Goal: Task Accomplishment & Management: Use online tool/utility

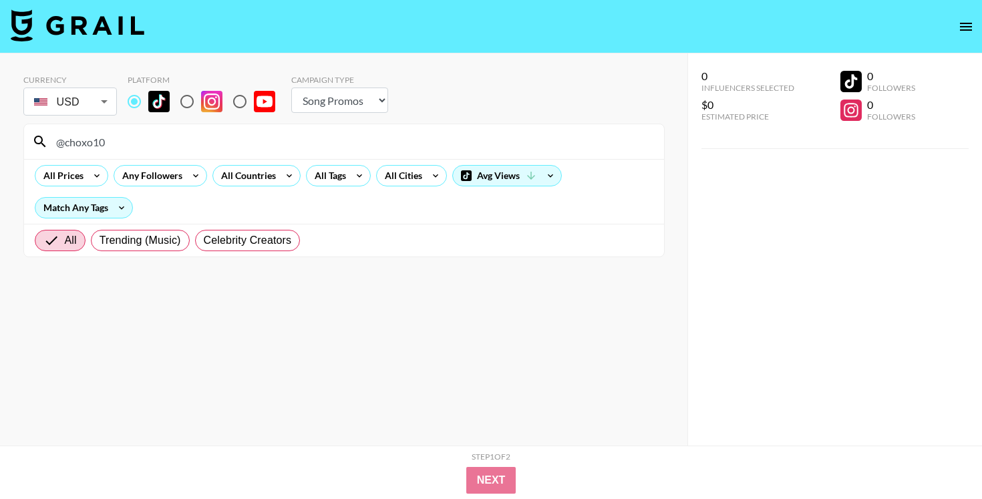
select select "Song"
click at [412, 137] on input "@choxo10" at bounding box center [352, 141] width 608 height 21
type input "@_akin10"
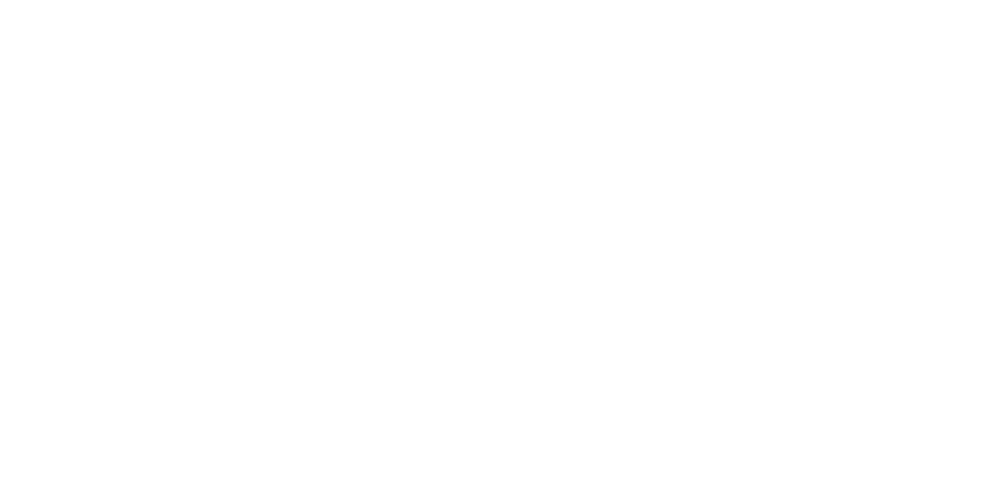
select select "Song"
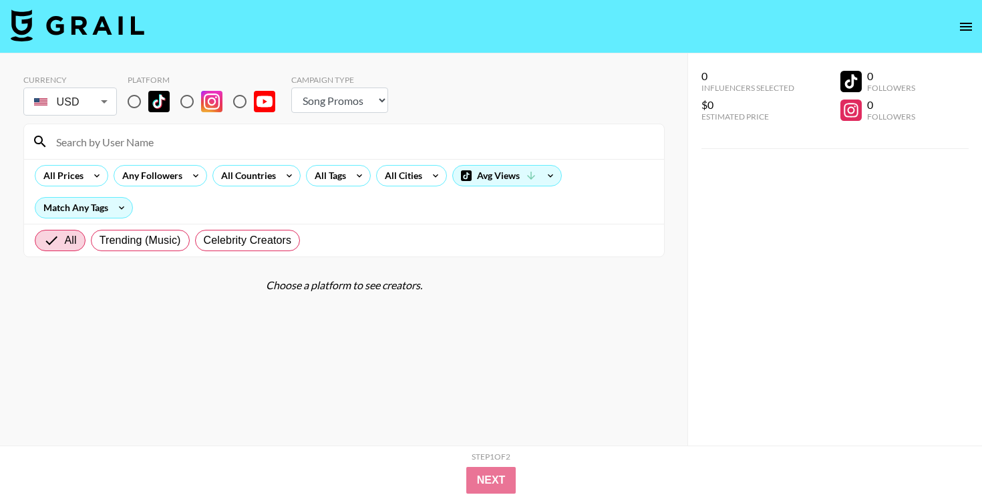
click at [201, 146] on input at bounding box center [352, 141] width 608 height 21
click at [132, 104] on input "radio" at bounding box center [134, 101] width 28 height 28
radio input "true"
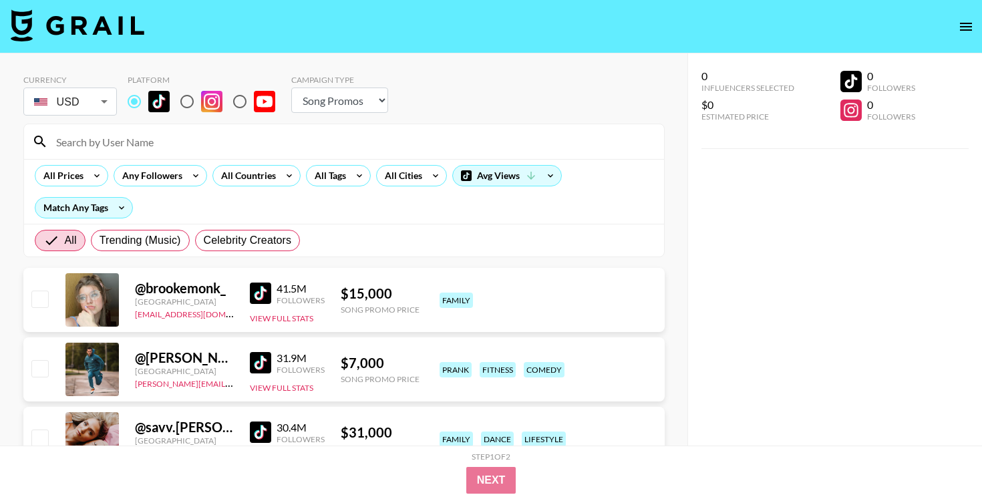
click at [142, 137] on input at bounding box center [352, 141] width 608 height 21
paste input "$400 @aidan.aws grail"
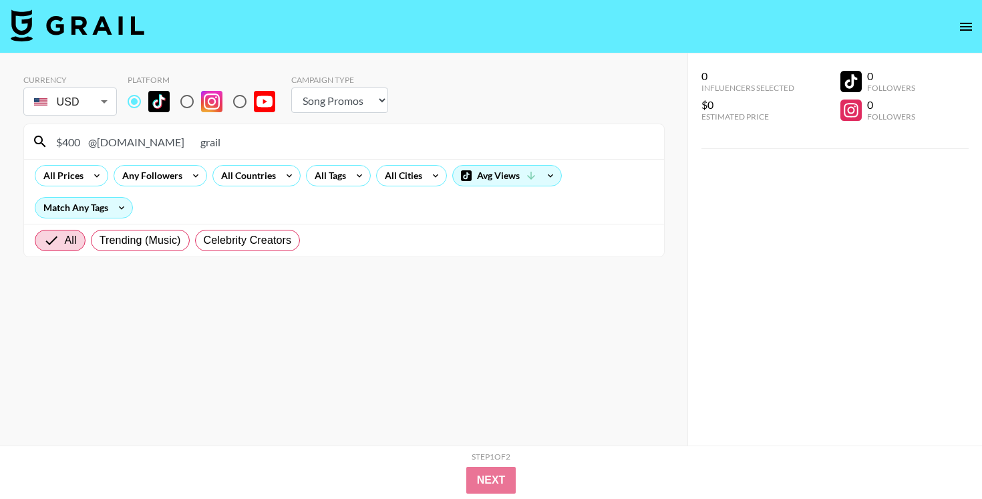
drag, startPoint x: 190, startPoint y: 140, endPoint x: 147, endPoint y: 138, distance: 42.8
click at [147, 138] on input "$400 @aidan.aws grail" at bounding box center [352, 141] width 608 height 21
drag, startPoint x: 90, startPoint y: 143, endPoint x: 29, endPoint y: 143, distance: 60.1
click at [29, 143] on div "$400 @aidan.aws" at bounding box center [344, 141] width 640 height 35
click at [153, 133] on input "@aidan.aws" at bounding box center [352, 141] width 608 height 21
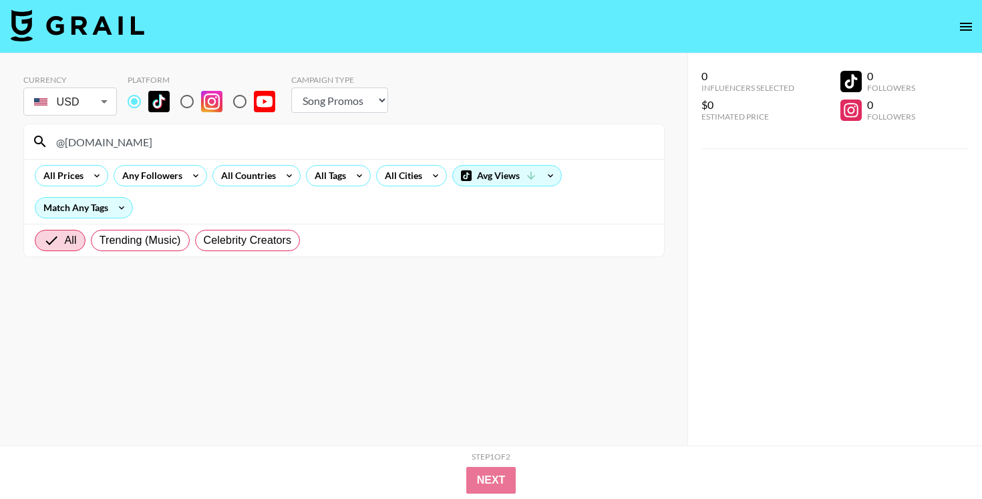
click at [189, 132] on input "@aidan.aws" at bounding box center [352, 141] width 608 height 21
click at [164, 143] on input "@aidan.aws" at bounding box center [352, 141] width 608 height 21
type input "@aidan."
click at [154, 135] on input "@aidan." at bounding box center [352, 141] width 608 height 21
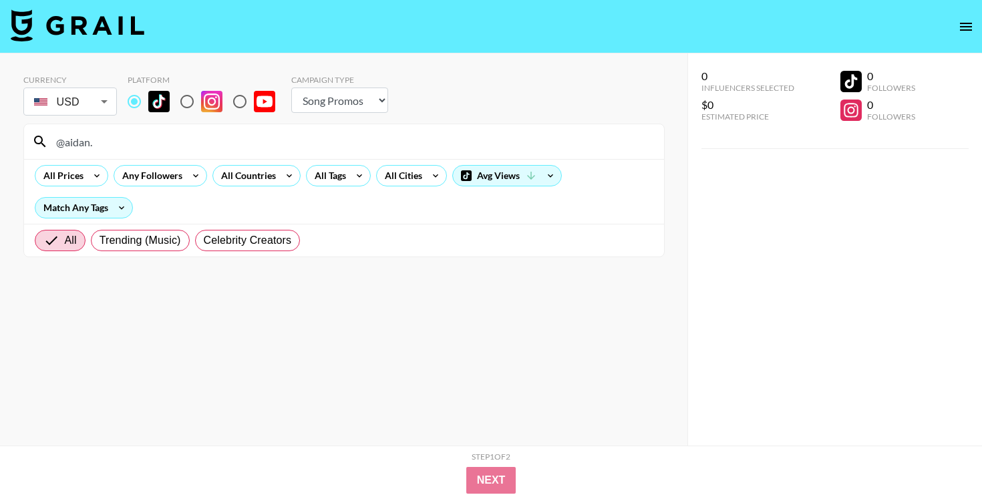
click at [154, 135] on input "@aidan." at bounding box center [352, 141] width 608 height 21
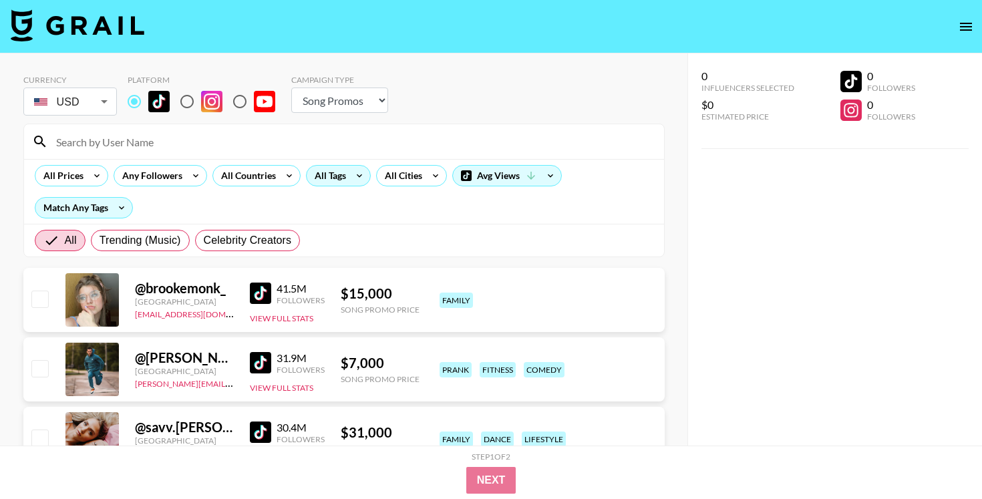
click at [339, 184] on div "All Tags" at bounding box center [328, 176] width 42 height 20
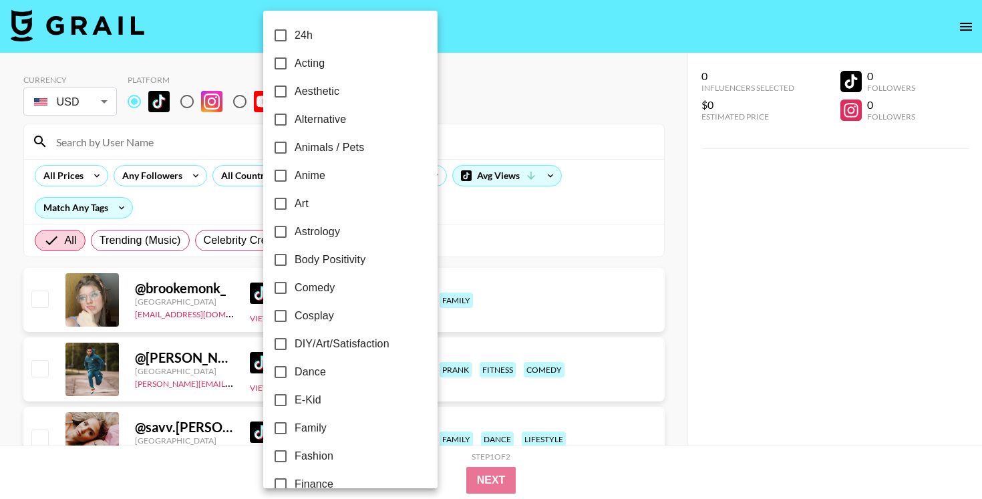
click at [485, 205] on div at bounding box center [491, 249] width 982 height 499
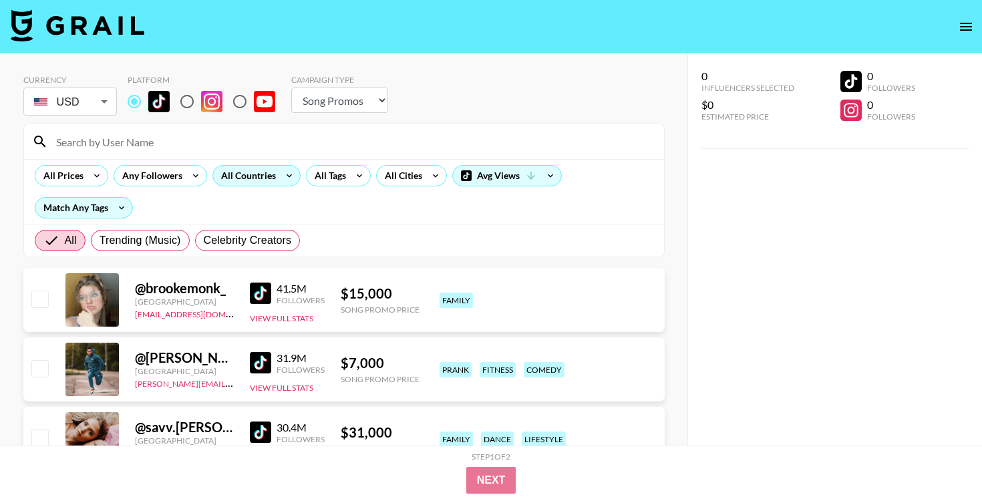
click at [293, 179] on icon at bounding box center [289, 176] width 21 height 20
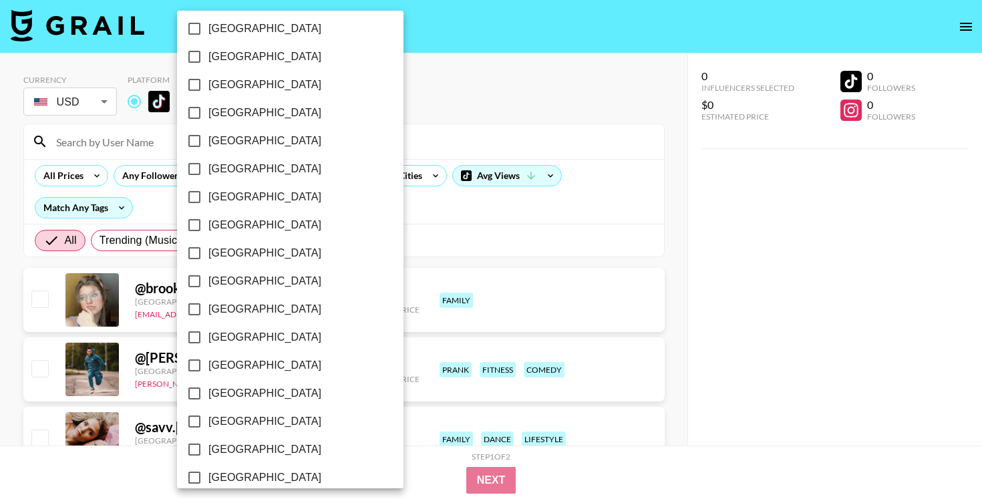
scroll to position [890, 0]
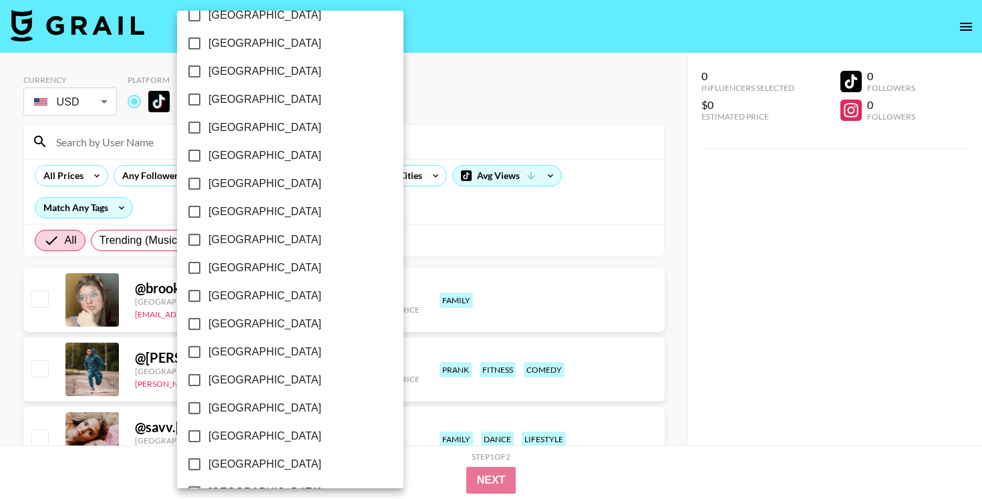
click at [258, 154] on span "Philippines" at bounding box center [264, 156] width 113 height 16
click at [208, 154] on input "Philippines" at bounding box center [194, 156] width 28 height 28
checkbox input "true"
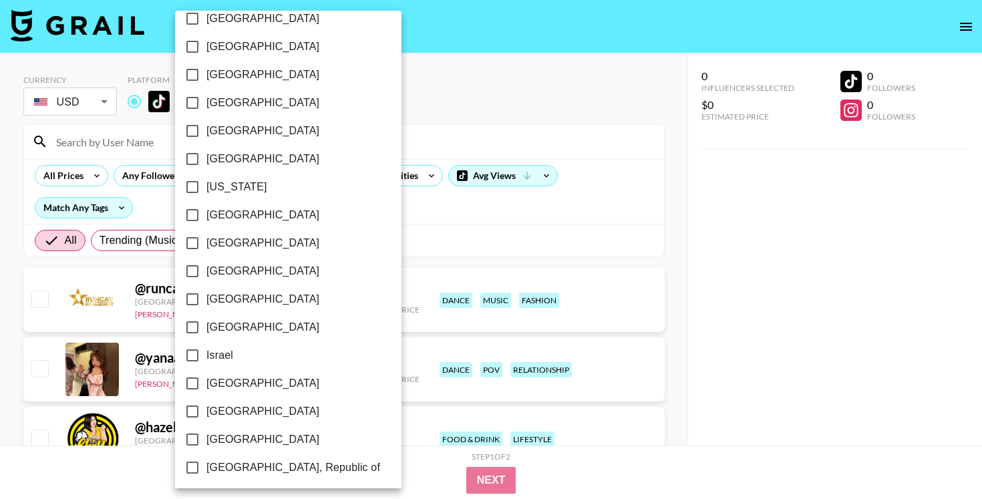
scroll to position [331, 0]
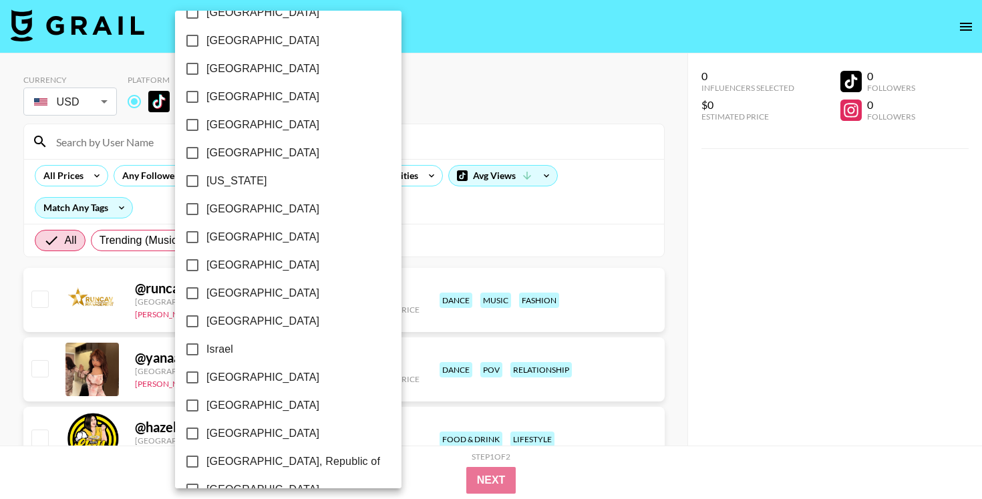
click at [250, 283] on label "Indonesia" at bounding box center [279, 293] width 202 height 28
click at [206, 283] on input "Indonesia" at bounding box center [192, 293] width 28 height 28
checkbox input "true"
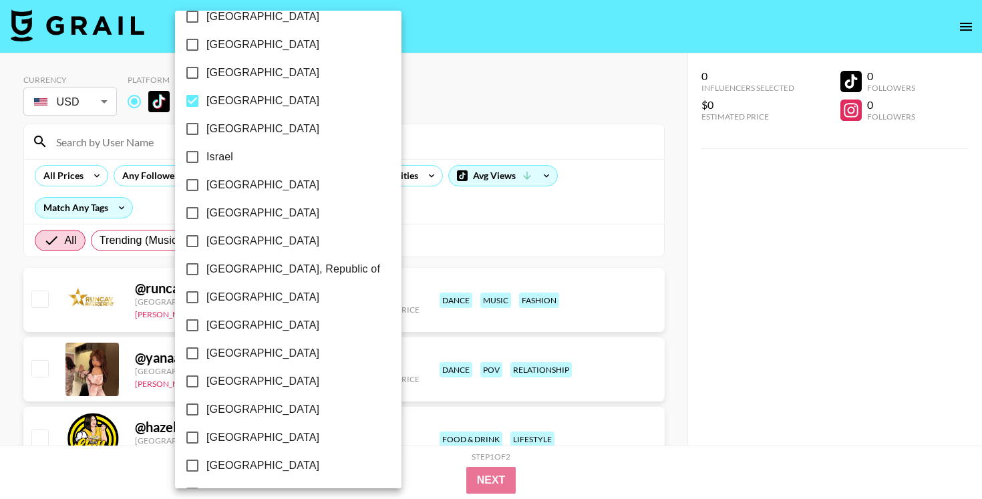
scroll to position [526, 0]
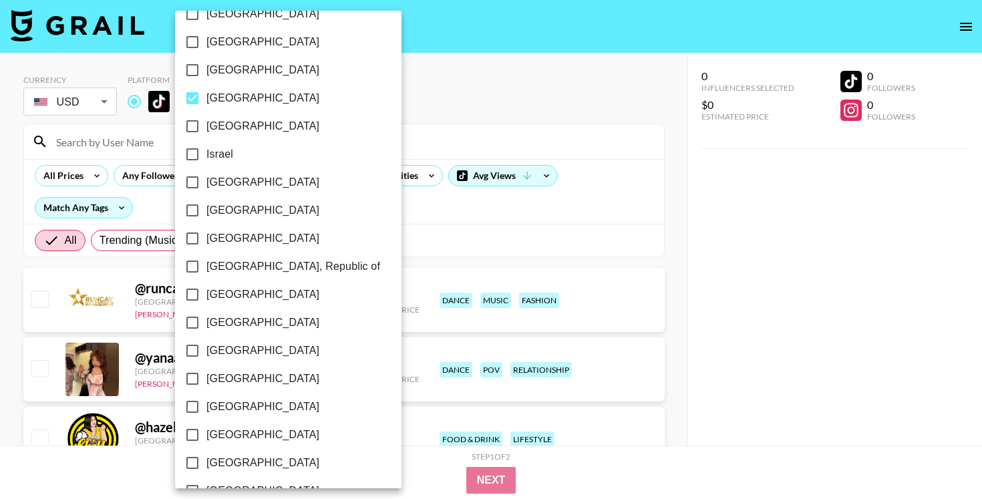
click at [265, 210] on label "Japan" at bounding box center [279, 210] width 202 height 28
click at [206, 210] on input "Japan" at bounding box center [192, 210] width 28 height 28
checkbox input "true"
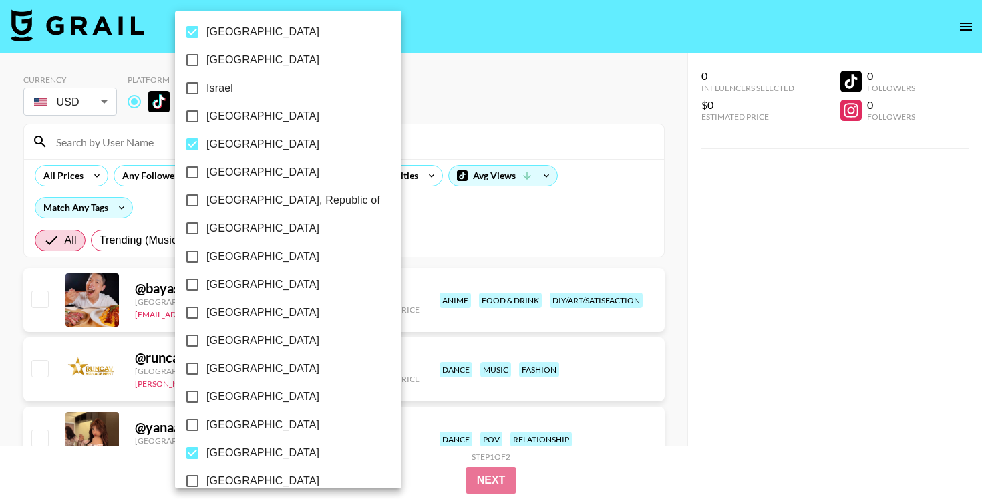
scroll to position [603, 0]
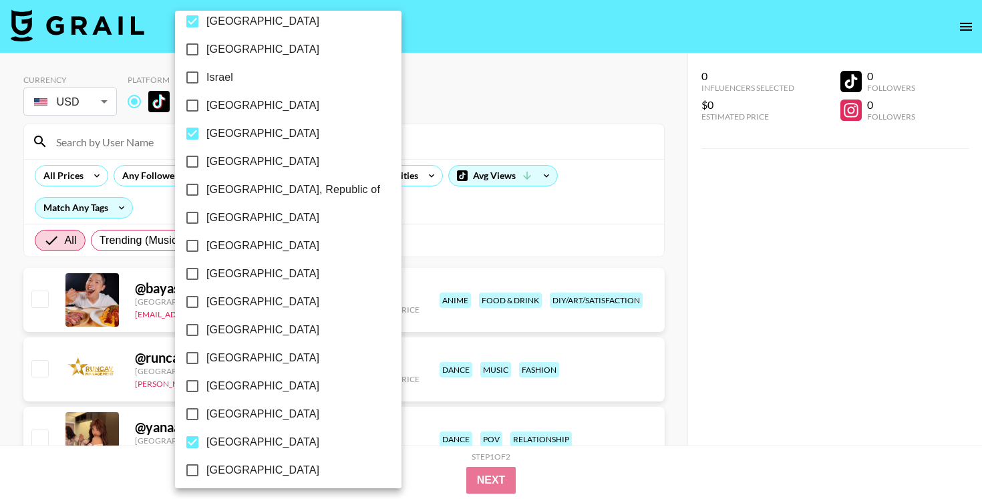
click at [260, 250] on label "Malaysia" at bounding box center [279, 246] width 202 height 28
click at [206, 250] on input "Malaysia" at bounding box center [192, 246] width 28 height 28
checkbox input "true"
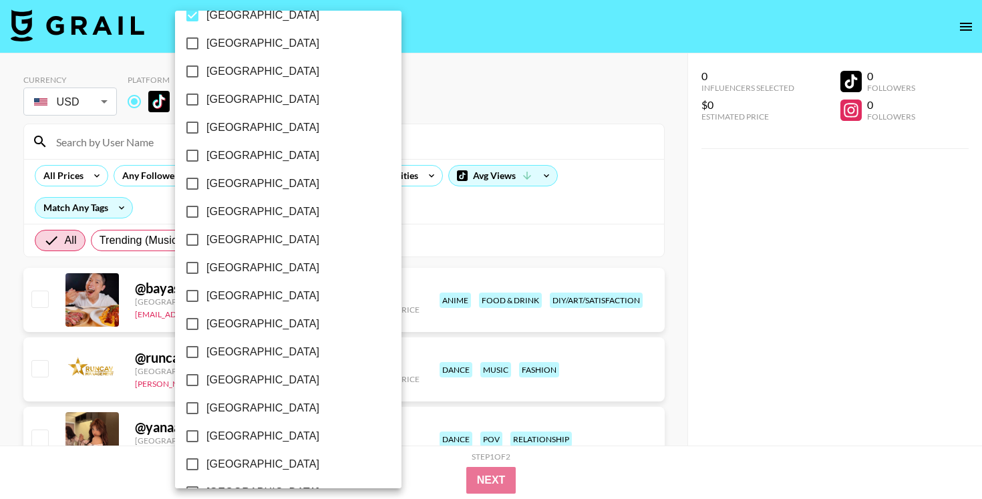
scroll to position [1033, 0]
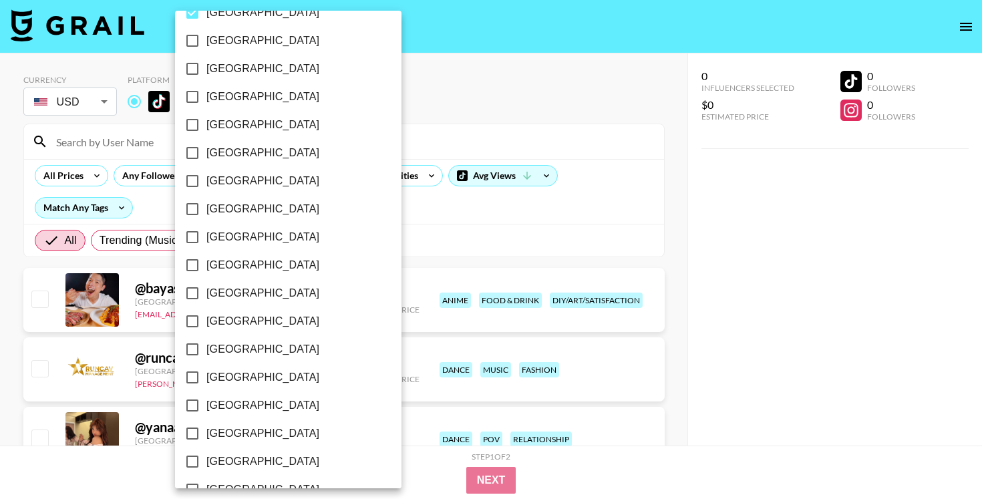
click at [250, 317] on label "Thailand" at bounding box center [279, 321] width 202 height 28
click at [206, 317] on input "Thailand" at bounding box center [192, 321] width 28 height 28
checkbox input "true"
click at [614, 318] on div at bounding box center [491, 249] width 982 height 499
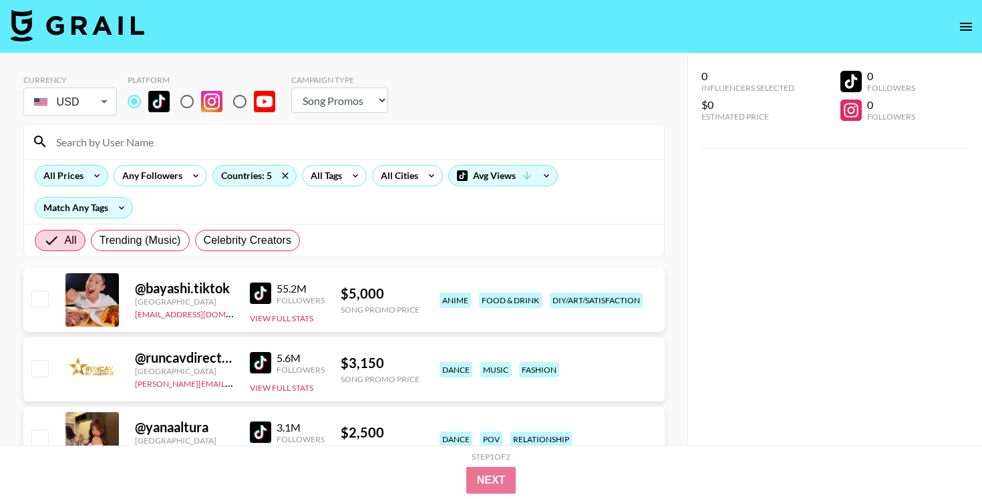
click at [88, 186] on div "All Prices" at bounding box center [71, 175] width 73 height 21
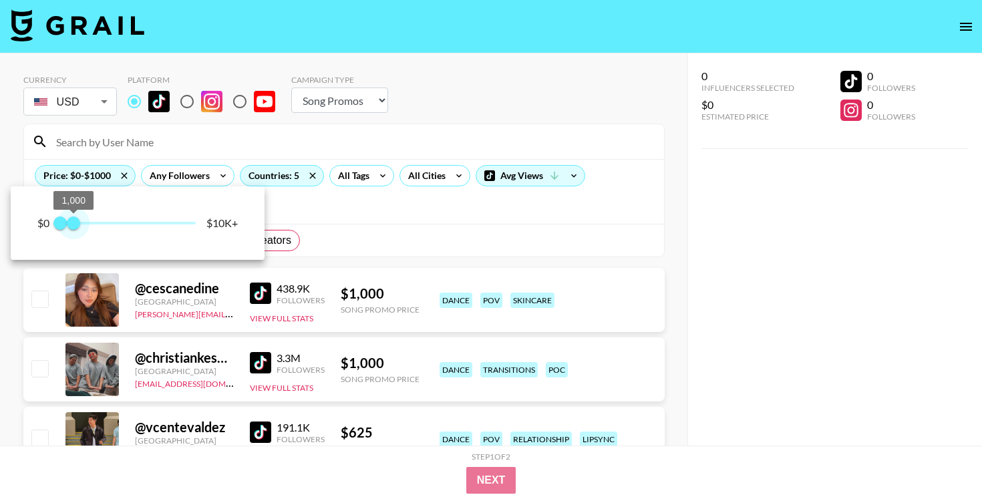
type input "1250"
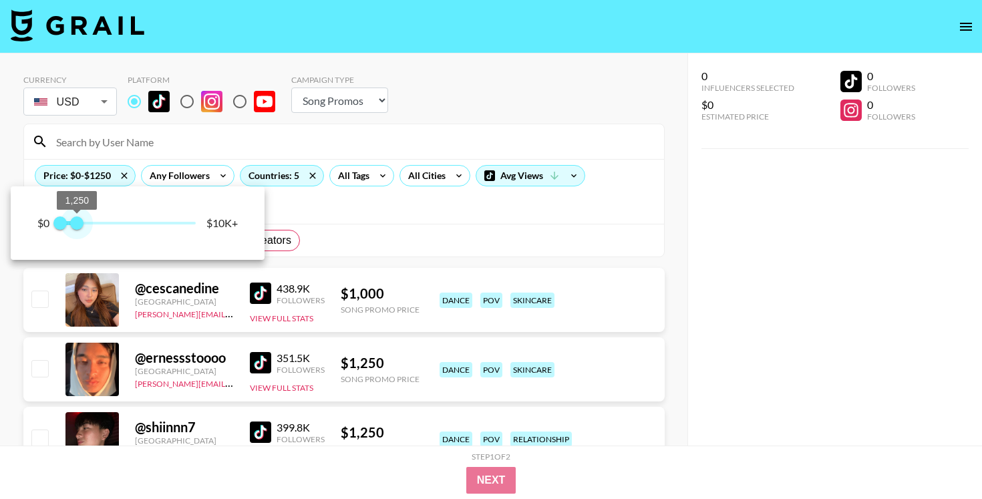
drag, startPoint x: 162, startPoint y: 227, endPoint x: 77, endPoint y: 227, distance: 84.8
click at [77, 227] on span "1,250" at bounding box center [76, 222] width 13 height 13
click at [757, 333] on div at bounding box center [491, 249] width 982 height 499
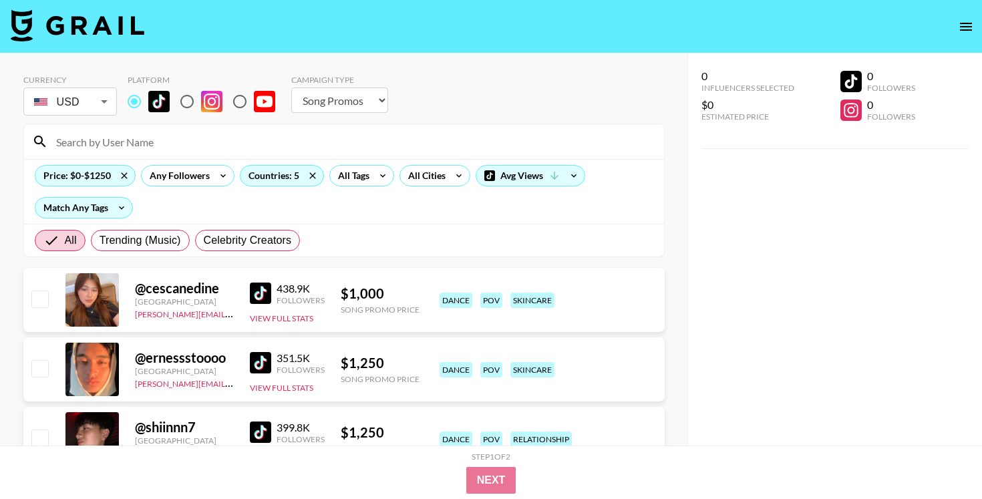
click at [266, 287] on img at bounding box center [260, 293] width 21 height 21
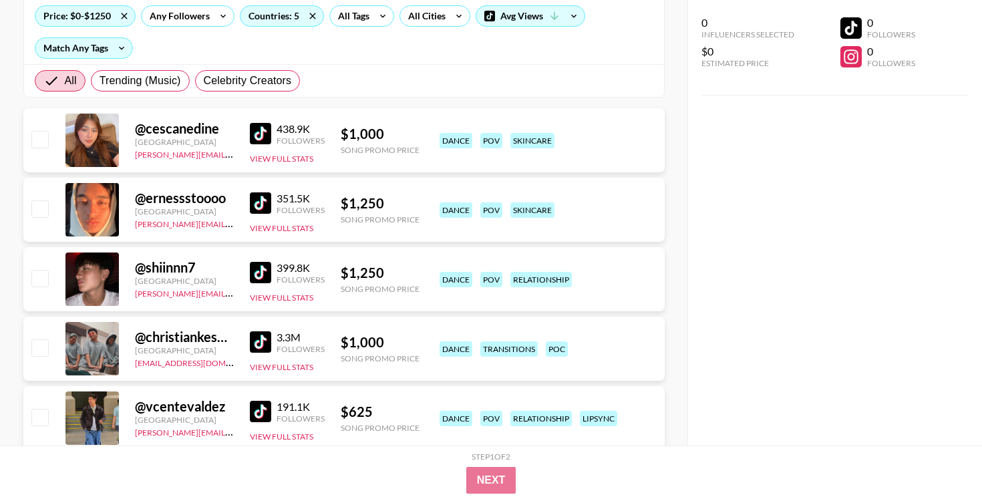
scroll to position [160, 0]
click at [255, 204] on img at bounding box center [260, 202] width 21 height 21
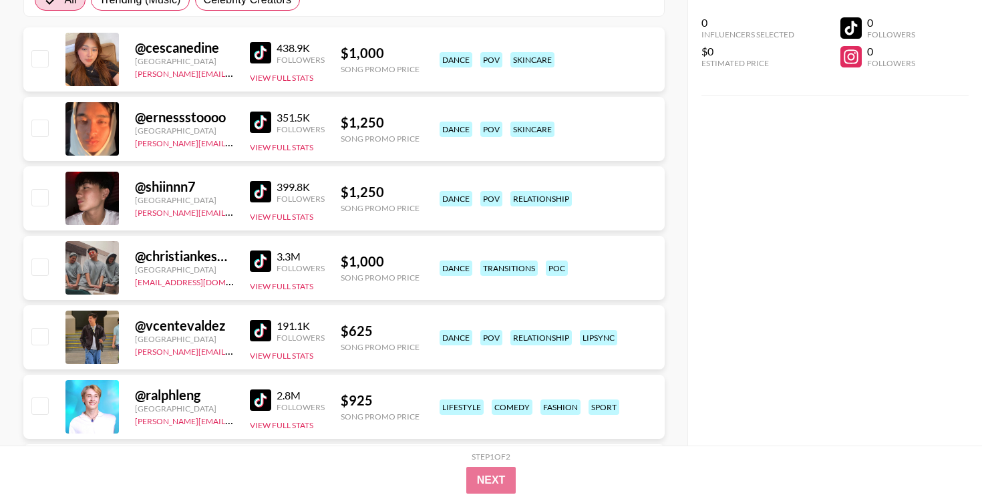
click at [267, 337] on img at bounding box center [260, 330] width 21 height 21
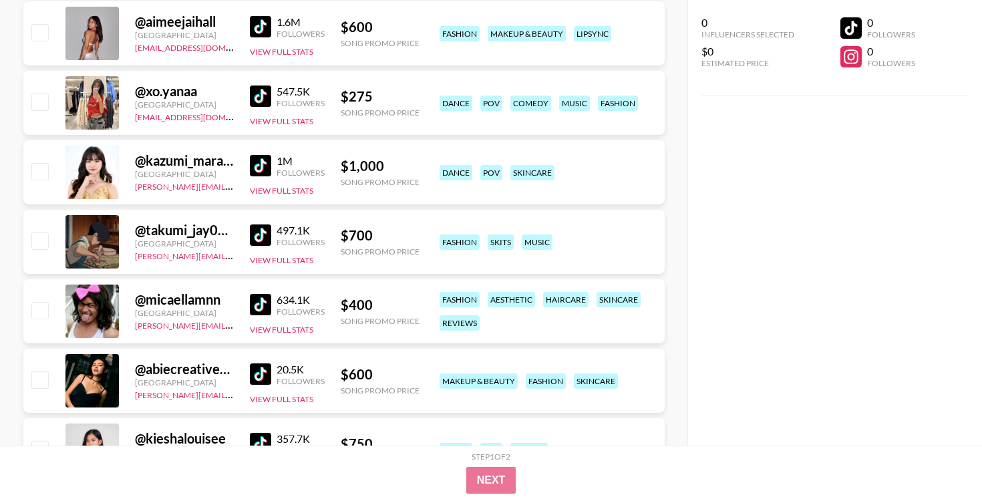
scroll to position [695, 0]
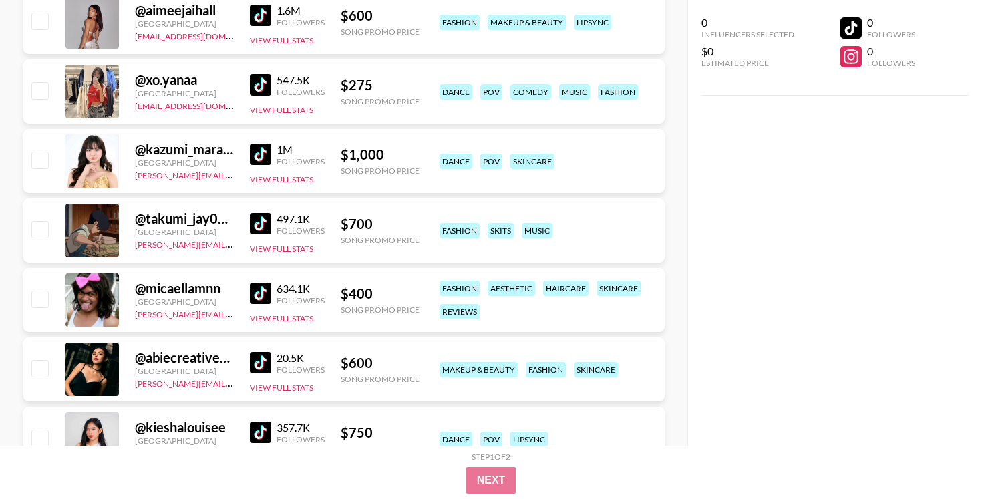
click at [268, 225] on img at bounding box center [260, 223] width 21 height 21
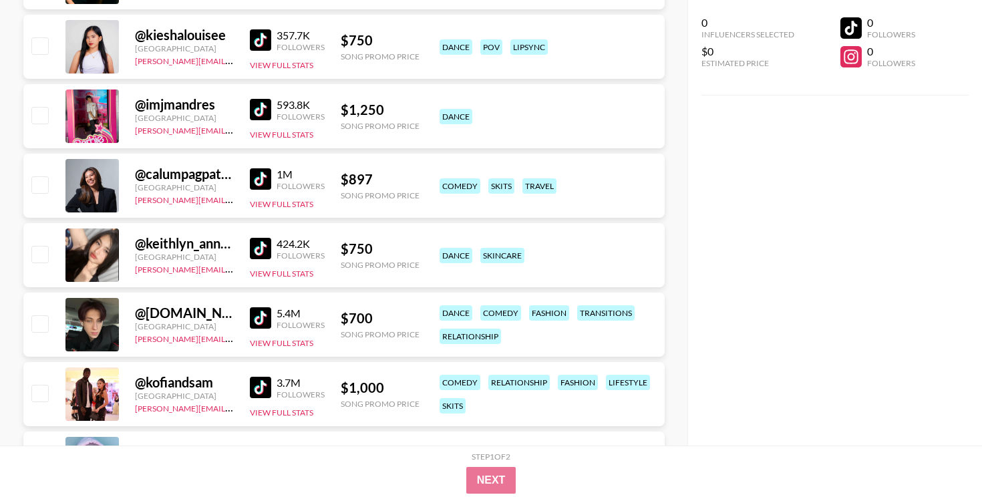
scroll to position [1087, 0]
click at [257, 314] on img at bounding box center [260, 317] width 21 height 21
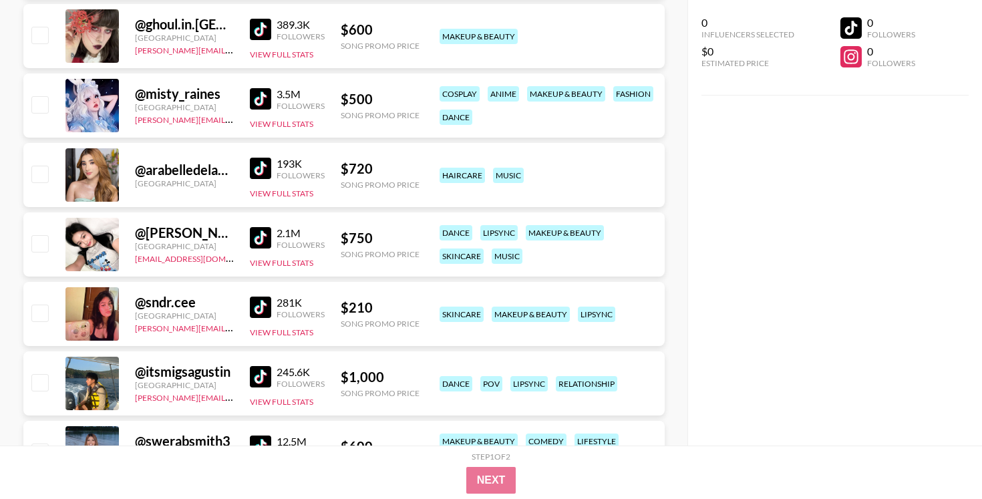
scroll to position [2089, 0]
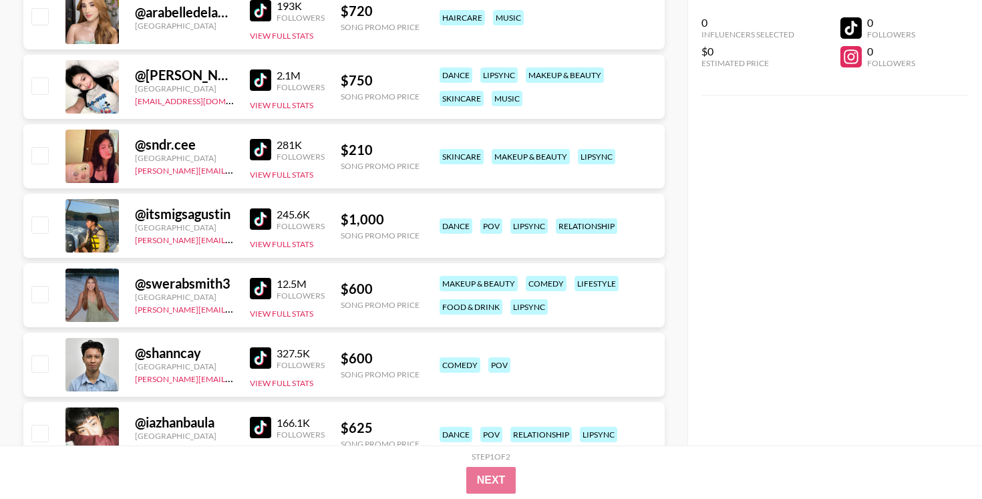
click at [260, 212] on img at bounding box center [260, 218] width 21 height 21
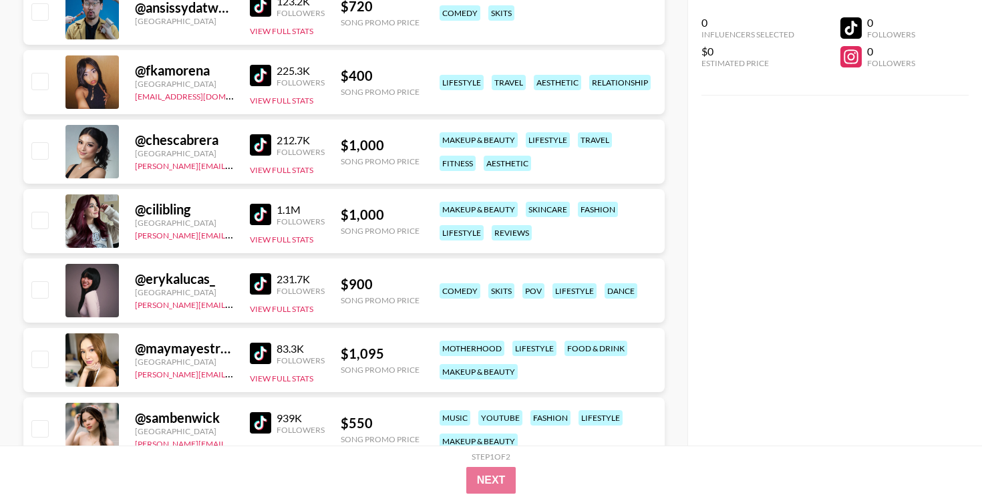
scroll to position [3511, 0]
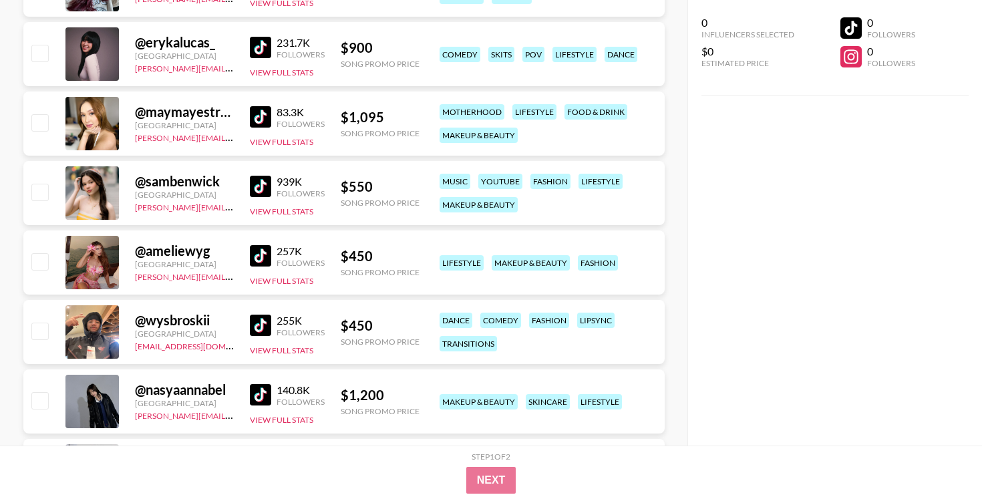
click at [263, 322] on img at bounding box center [260, 325] width 21 height 21
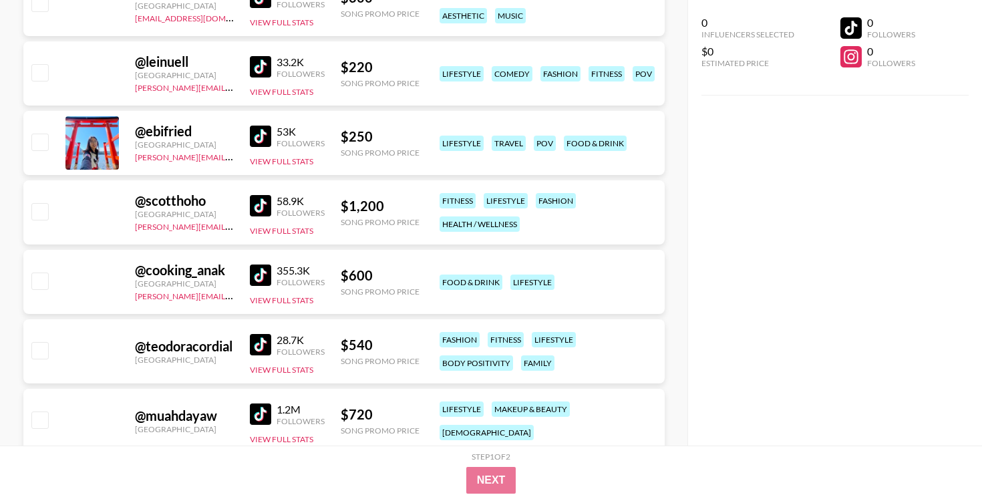
scroll to position [5799, 0]
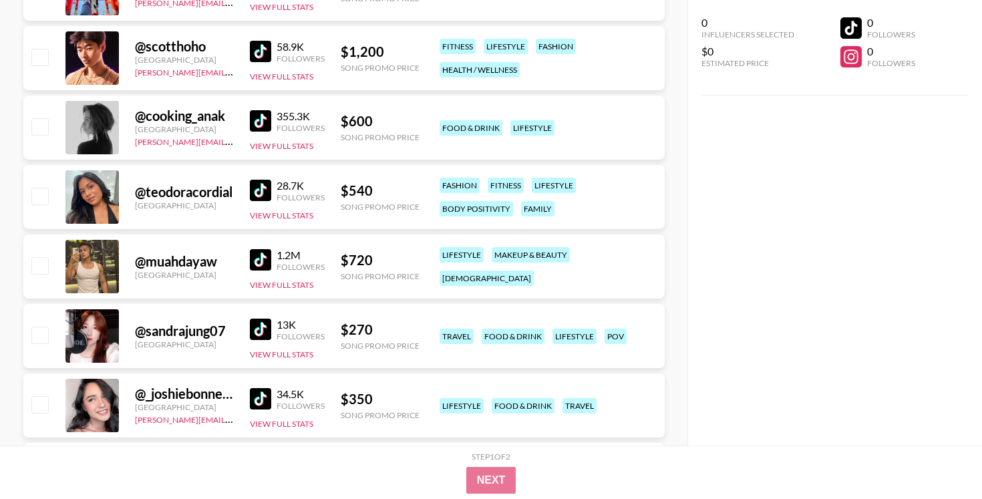
click at [271, 269] on link at bounding box center [263, 259] width 27 height 21
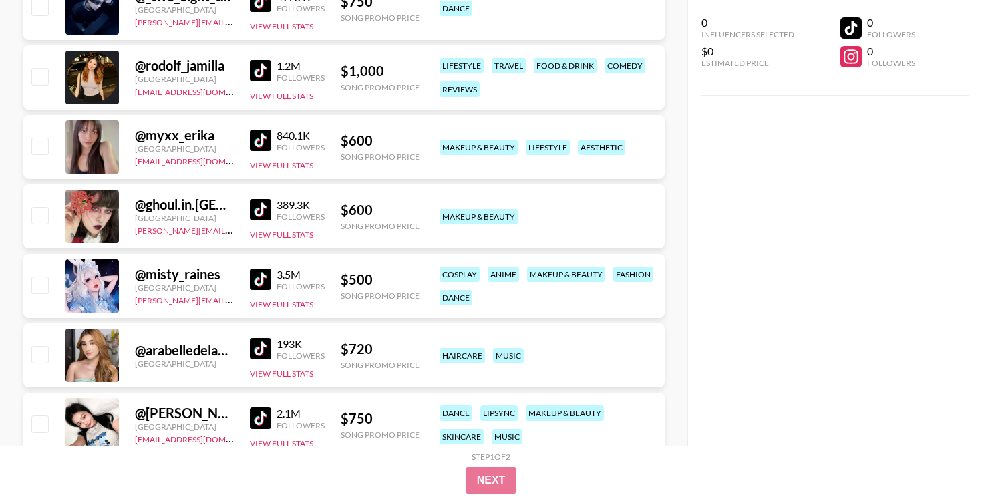
scroll to position [1704, 0]
